Goal: Browse casually: Explore the website without a specific task or goal

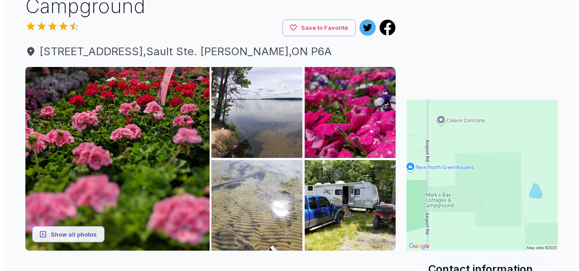
scroll to position [109, 0]
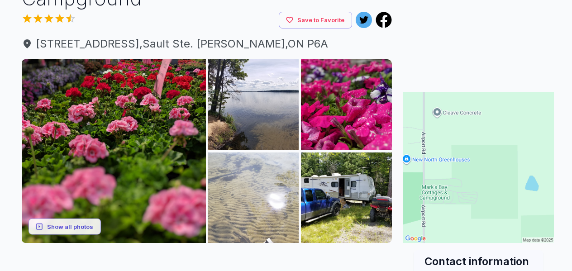
click at [273, 160] on img at bounding box center [253, 198] width 91 height 91
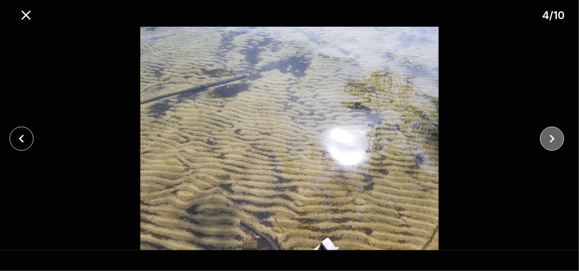
click at [551, 143] on icon "close" at bounding box center [552, 139] width 16 height 16
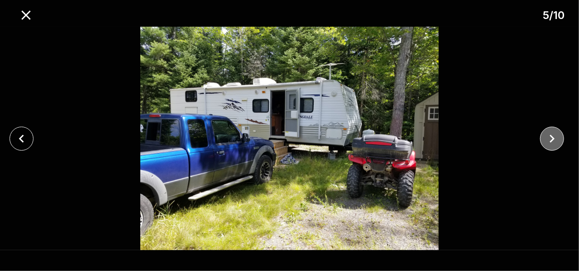
click at [551, 143] on icon "close" at bounding box center [552, 139] width 16 height 16
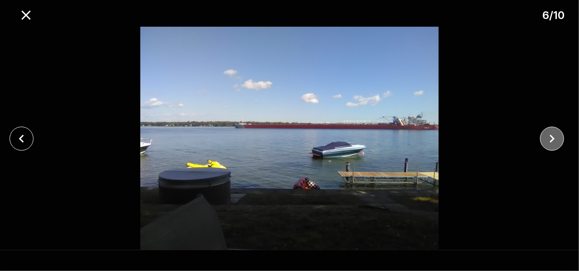
click at [551, 143] on icon "close" at bounding box center [552, 139] width 16 height 16
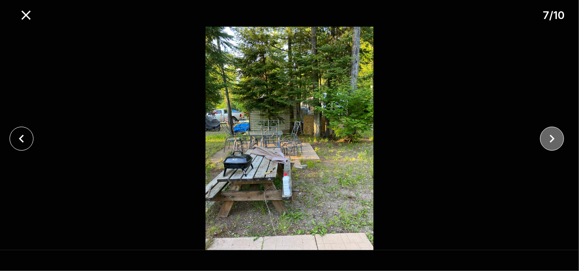
click at [551, 143] on icon "close" at bounding box center [552, 139] width 16 height 16
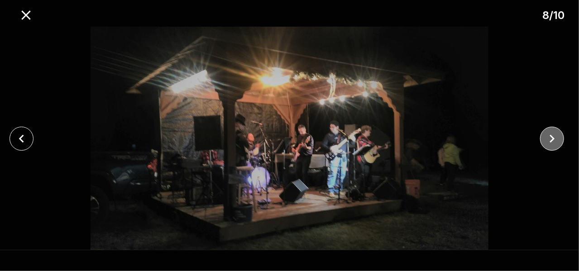
click at [551, 143] on icon "close" at bounding box center [552, 139] width 16 height 16
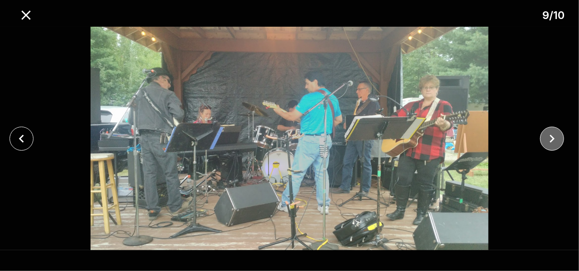
click at [551, 143] on icon "close" at bounding box center [552, 139] width 16 height 16
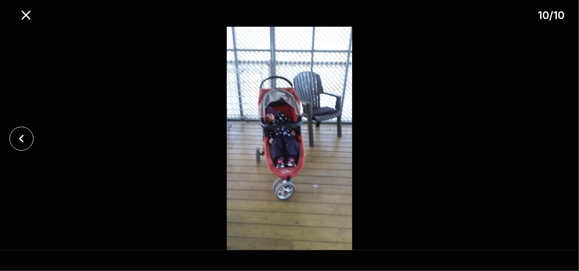
click at [551, 143] on div at bounding box center [289, 139] width 579 height 224
click at [16, 139] on icon "close" at bounding box center [22, 139] width 16 height 16
